Goal: Navigation & Orientation: Find specific page/section

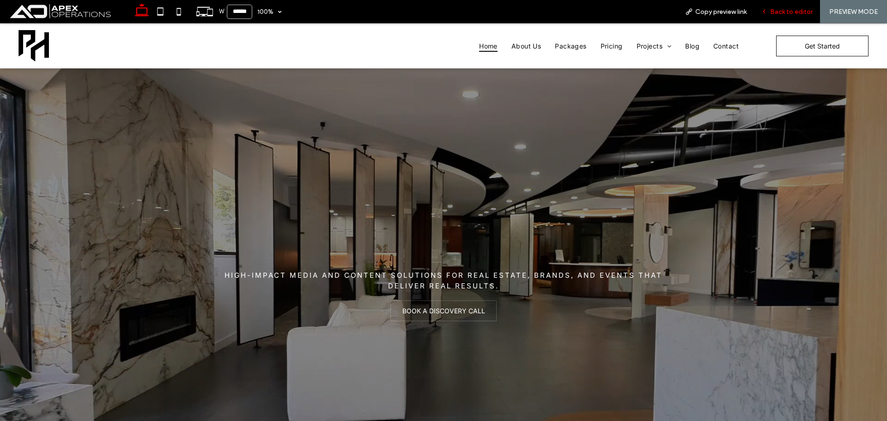
click at [774, 14] on span "Back to editor" at bounding box center [791, 12] width 43 height 8
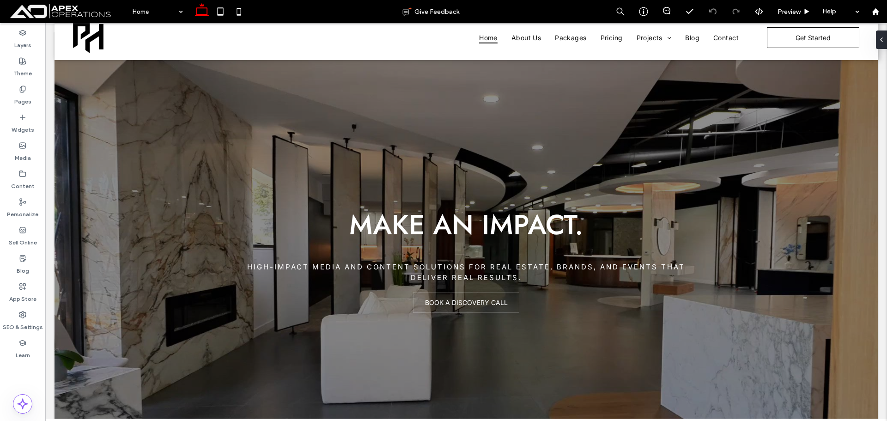
scroll to position [231, 0]
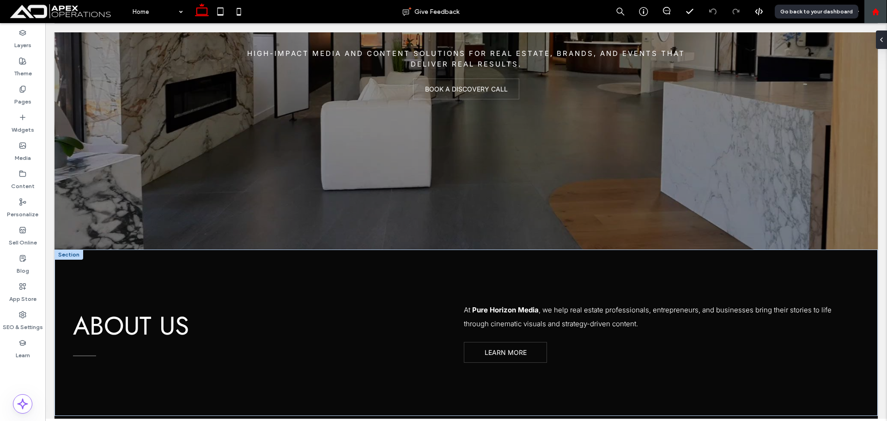
drag, startPoint x: 878, startPoint y: 12, endPoint x: 867, endPoint y: 0, distance: 15.4
click at [878, 12] on use at bounding box center [875, 11] width 7 height 7
